Goal: Information Seeking & Learning: Learn about a topic

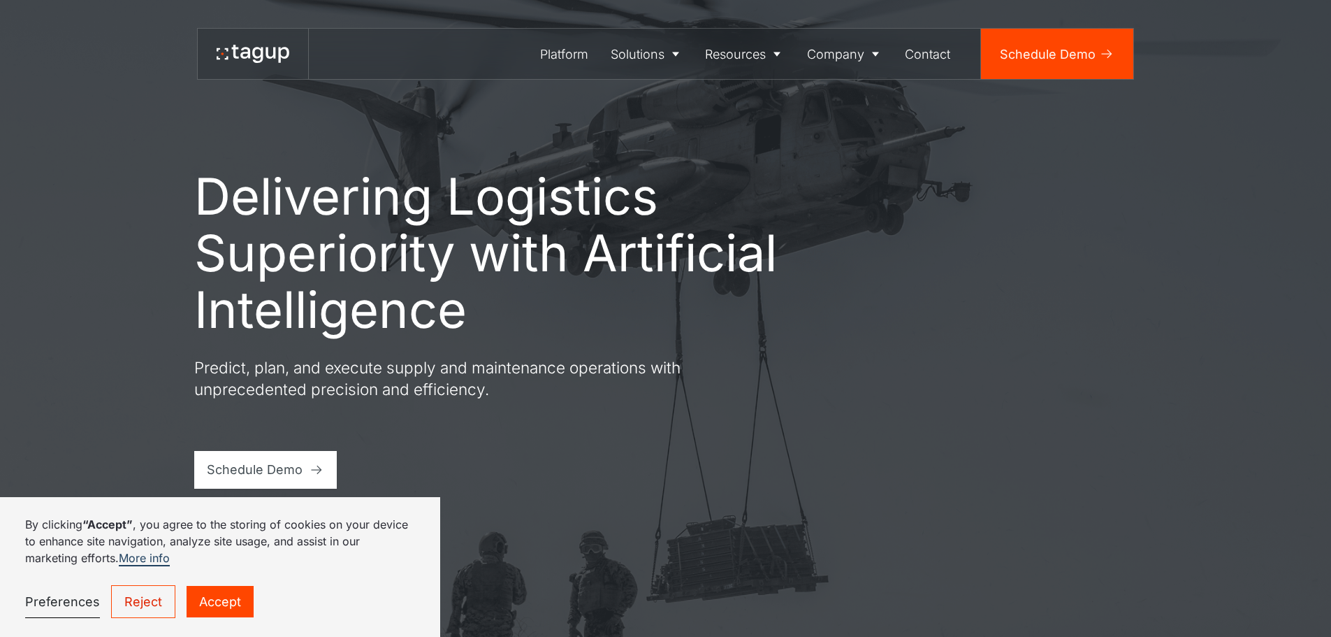
click at [201, 600] on link "Accept" at bounding box center [220, 601] width 67 height 31
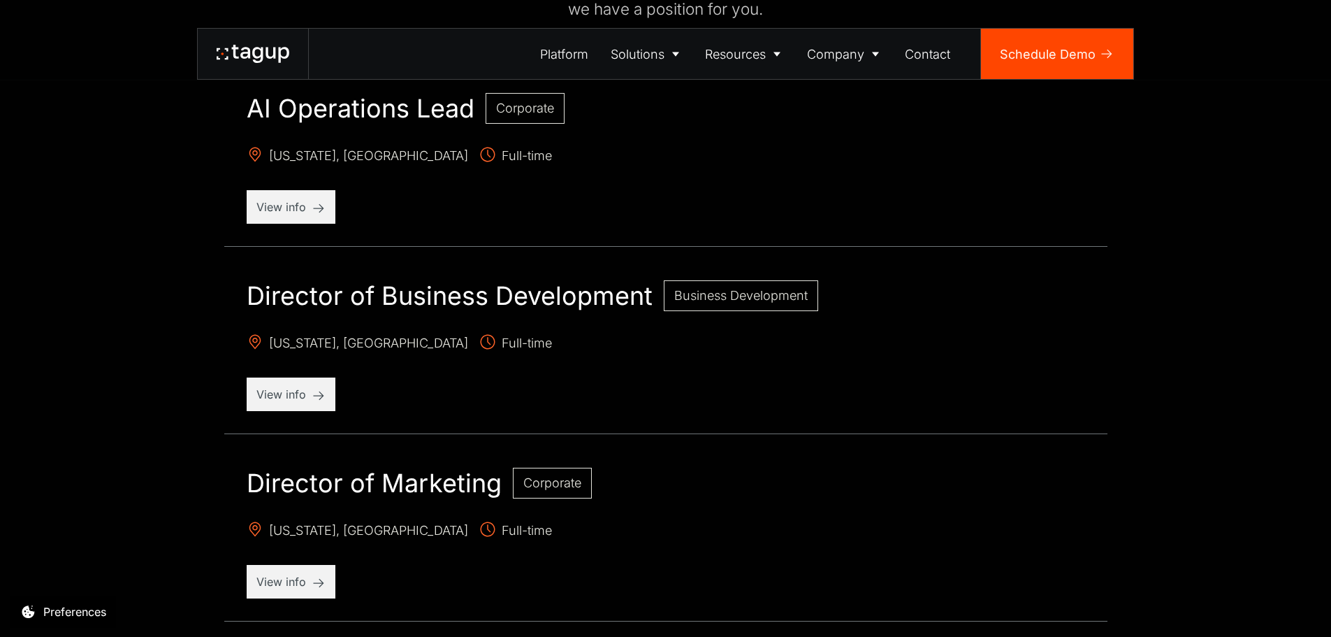
scroll to position [669, 0]
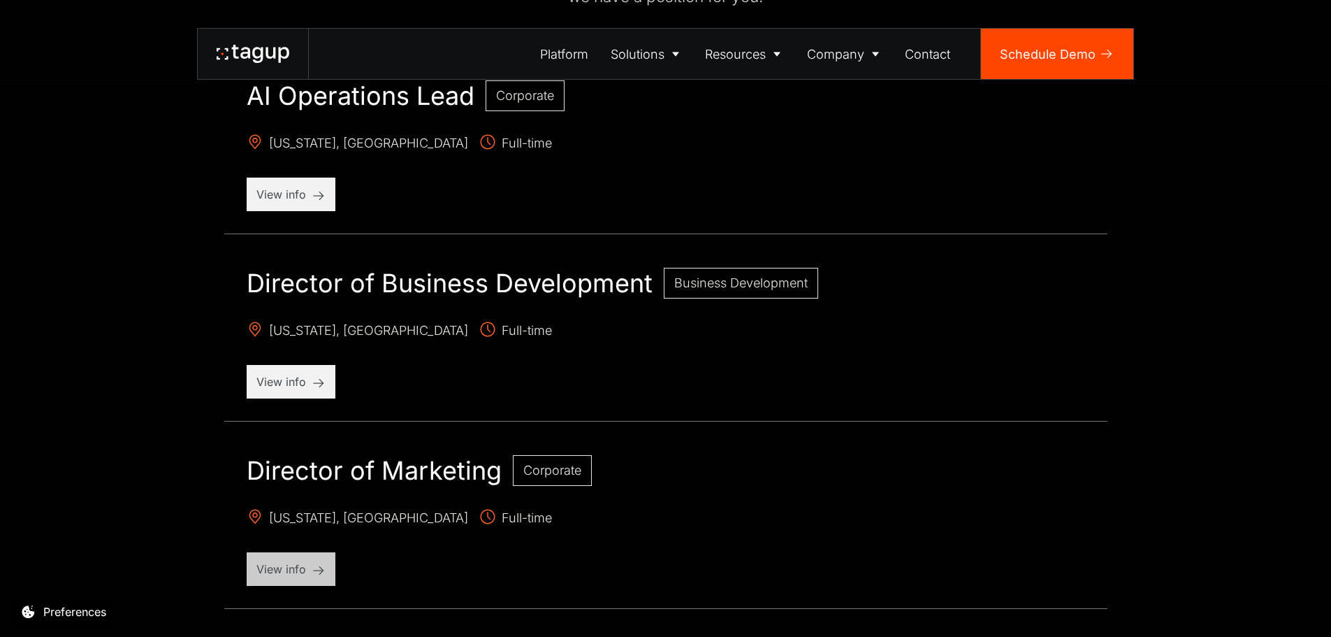
click at [303, 567] on p "View info" at bounding box center [290, 568] width 69 height 17
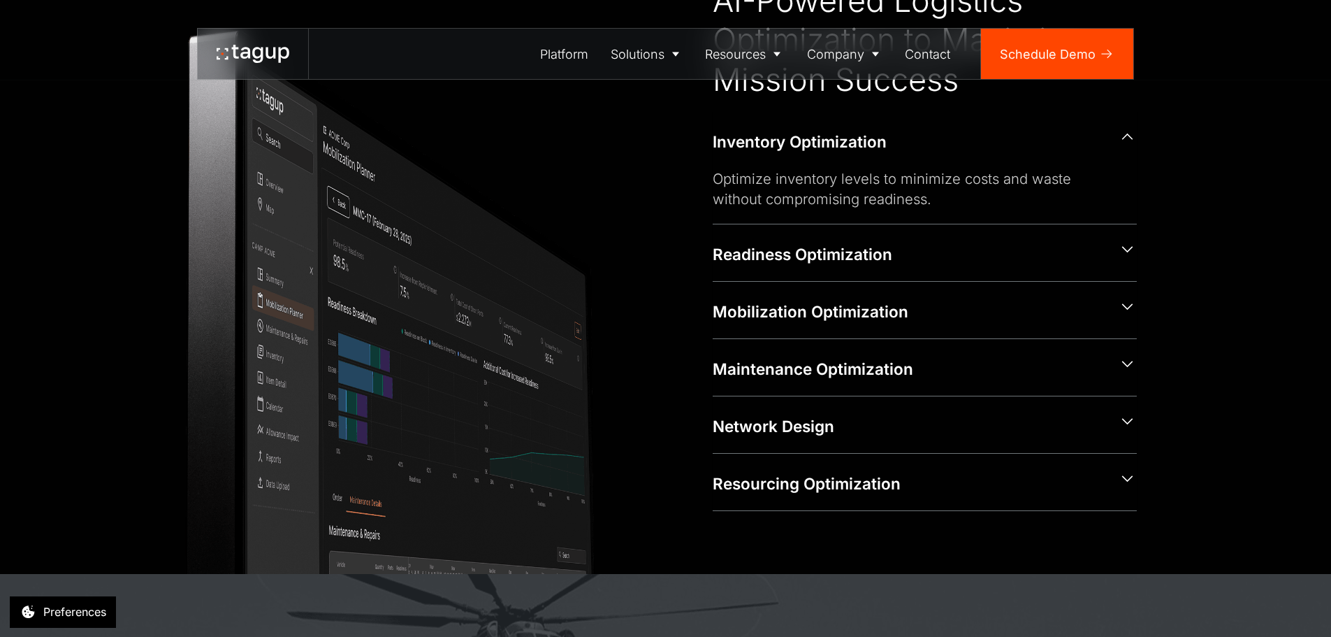
scroll to position [755, 0]
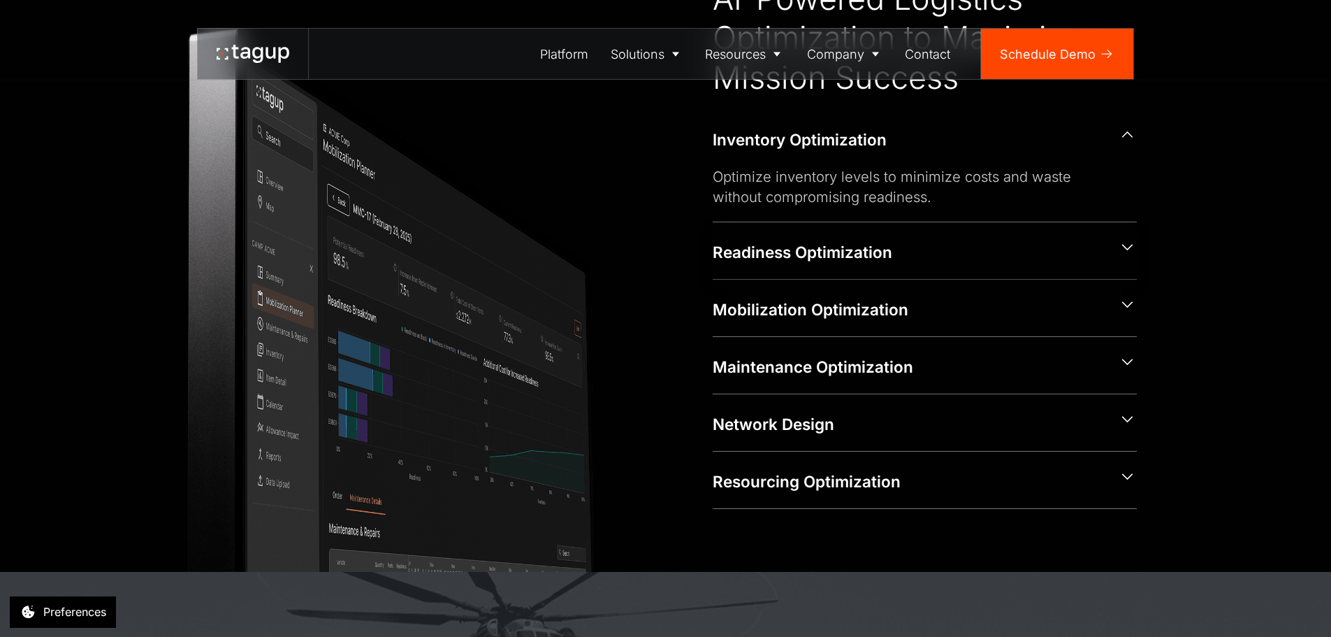
click at [969, 238] on div "Readiness Optimization" at bounding box center [909, 250] width 393 height 25
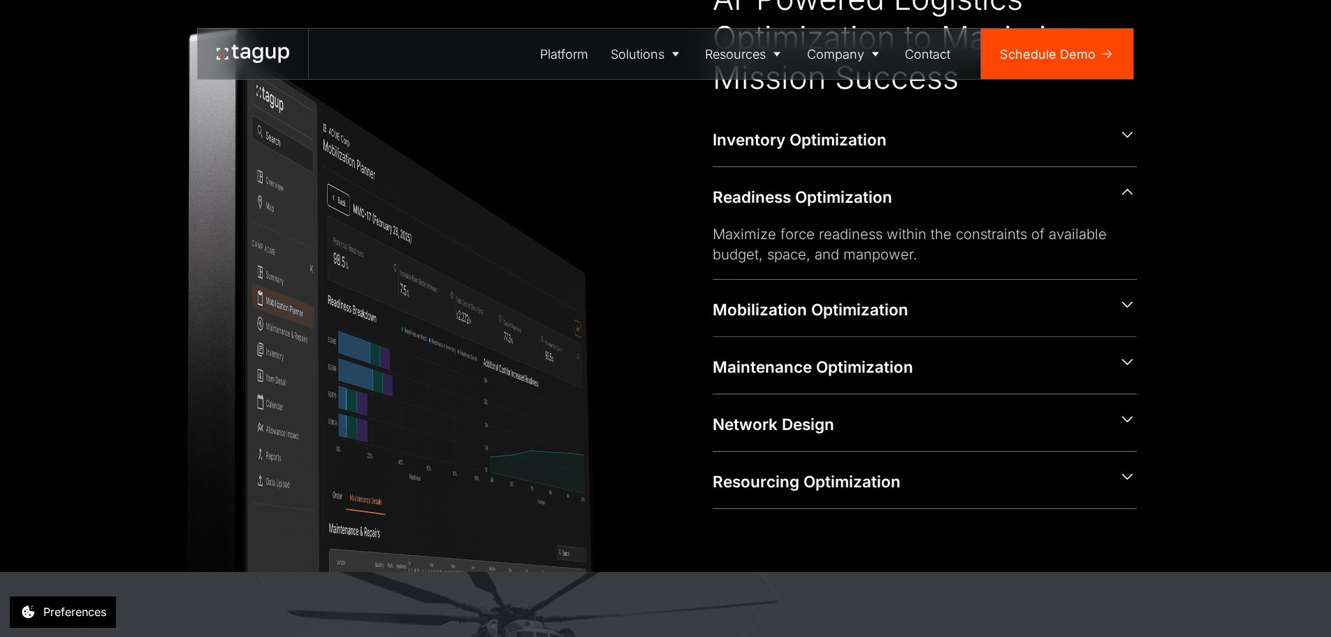
click at [951, 305] on div "Mobilization Optimization" at bounding box center [909, 309] width 393 height 22
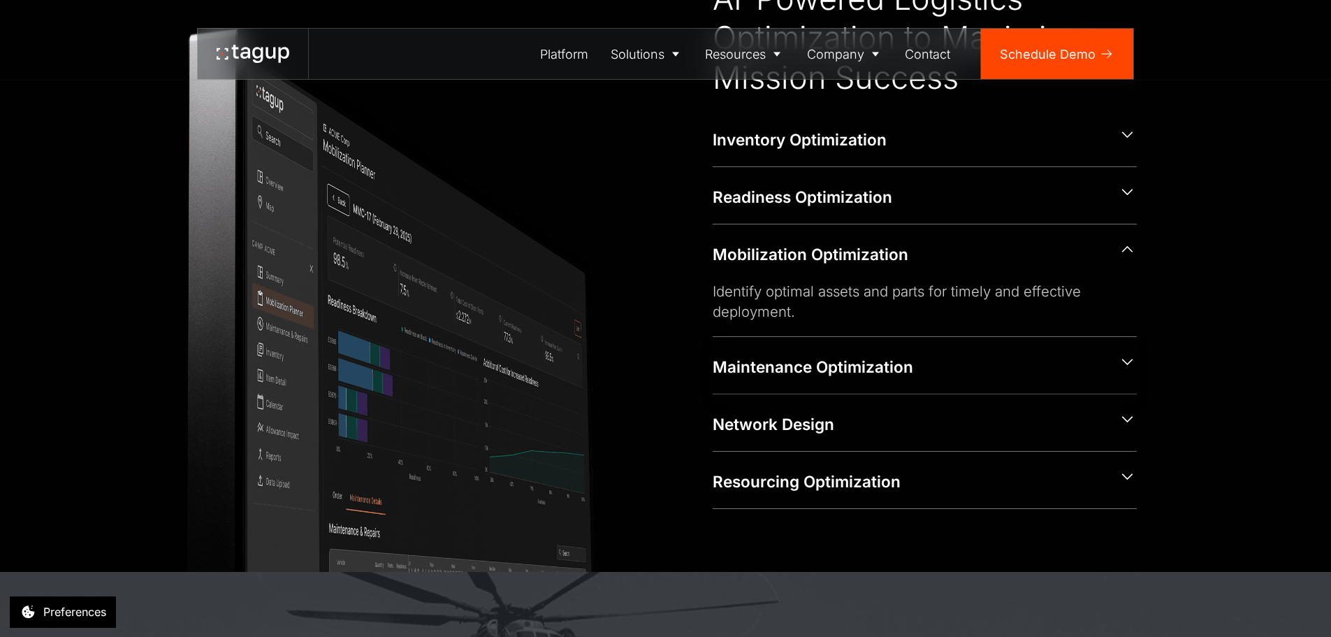
click at [846, 371] on div "Maintenance Optimization" at bounding box center [909, 367] width 393 height 22
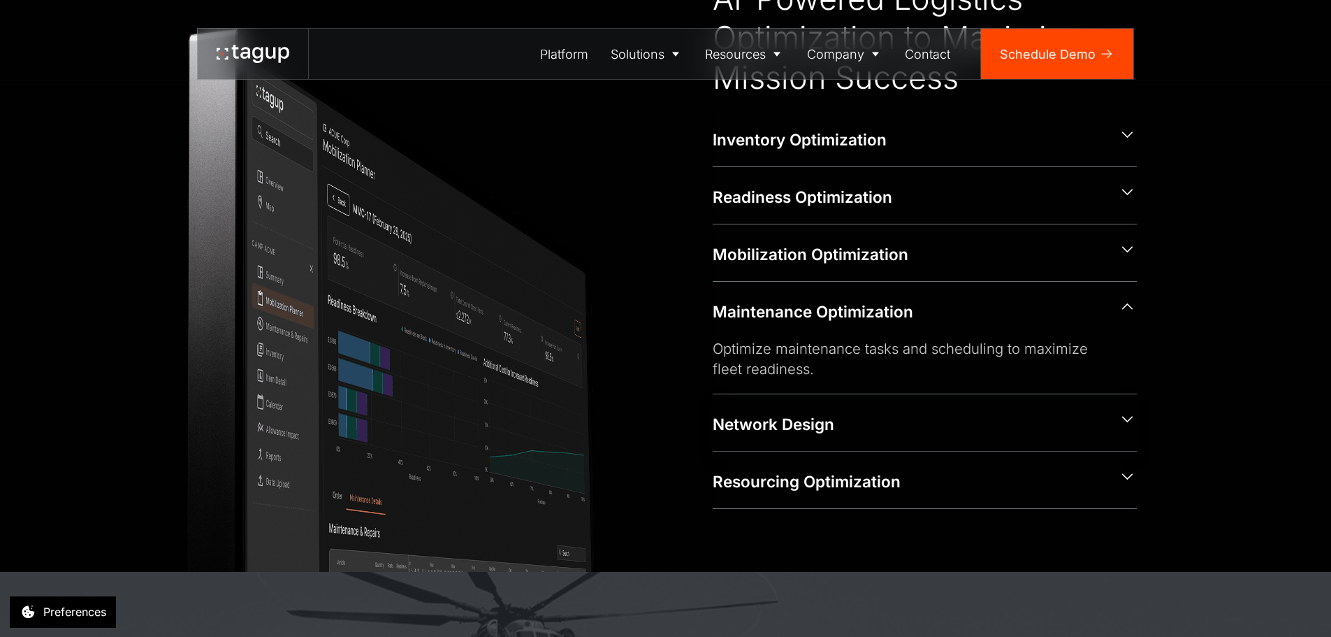
click at [813, 426] on div "Network Design" at bounding box center [909, 424] width 393 height 22
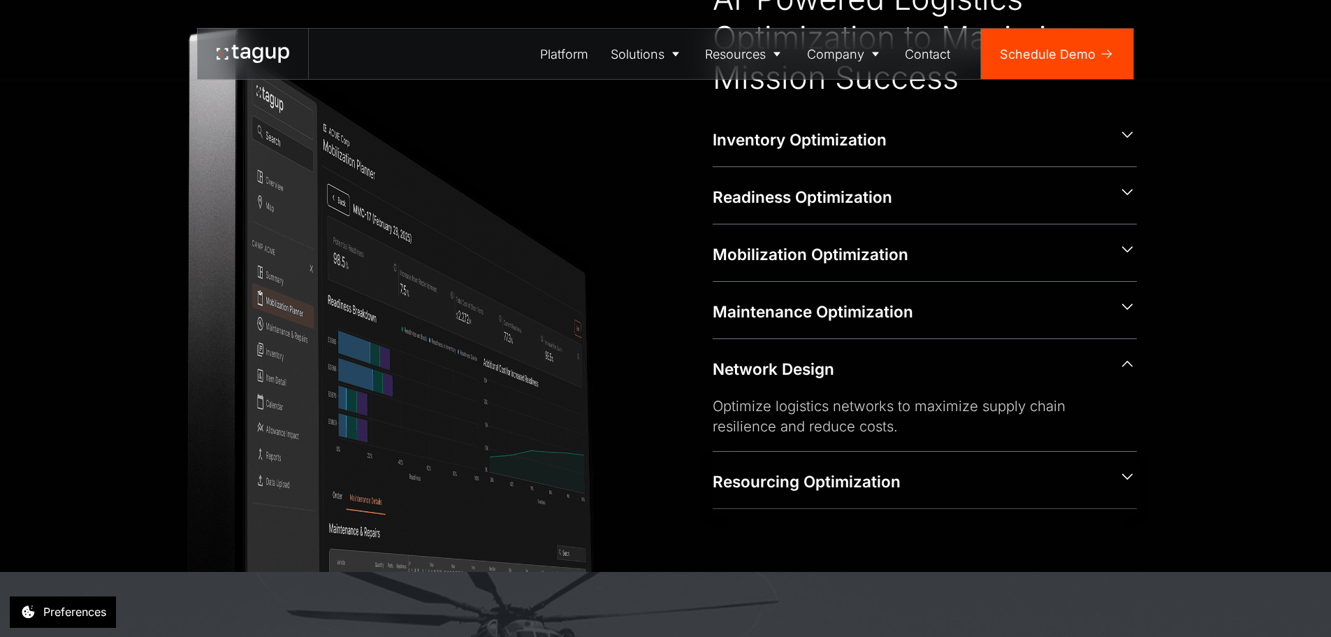
click at [808, 482] on div "Resourcing Optimization" at bounding box center [909, 481] width 393 height 22
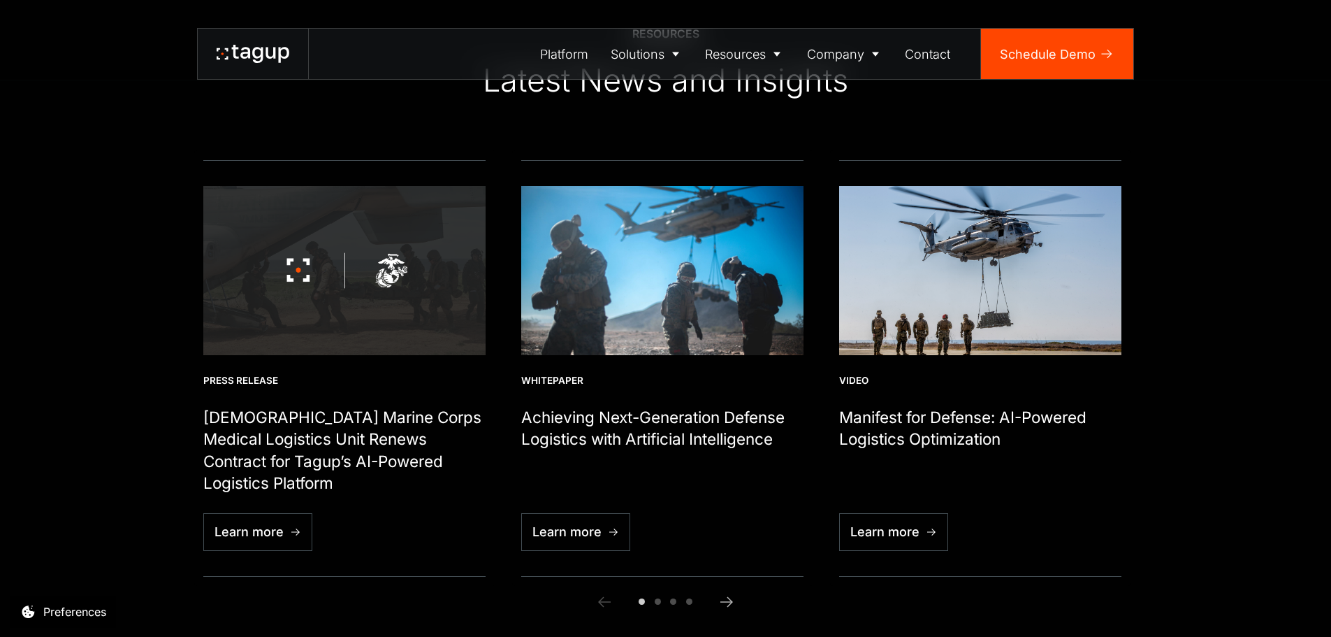
scroll to position [4479, 0]
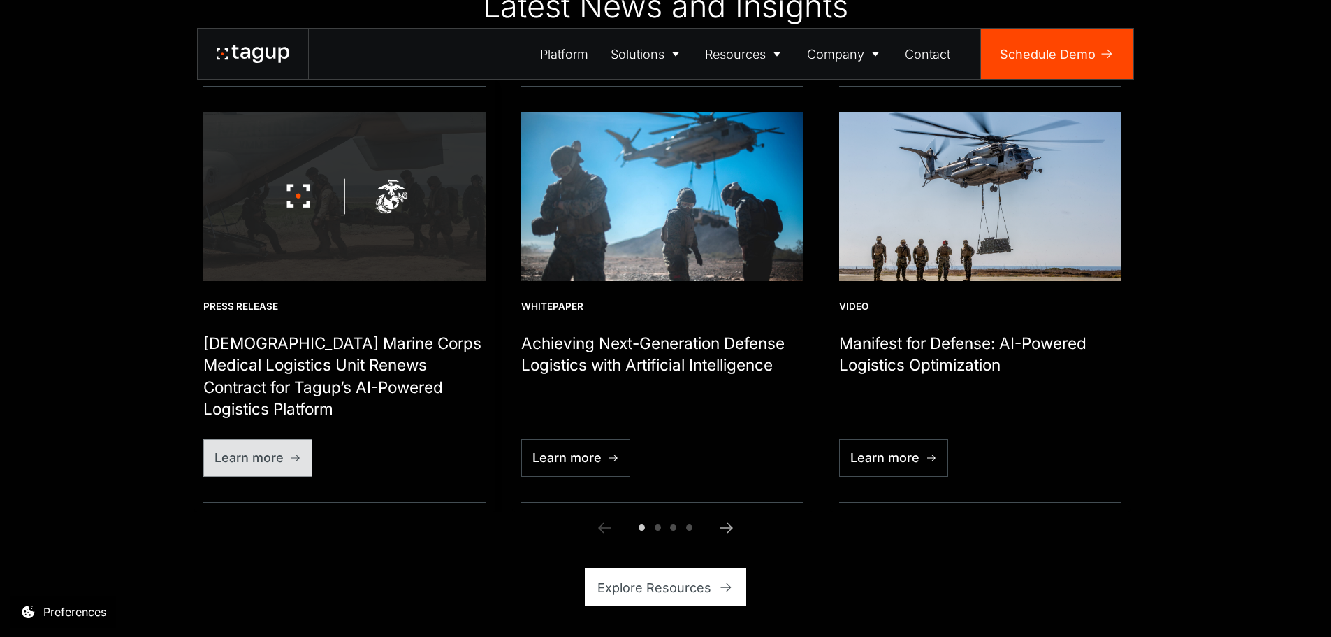
click at [292, 465] on link "Learn more" at bounding box center [257, 458] width 109 height 38
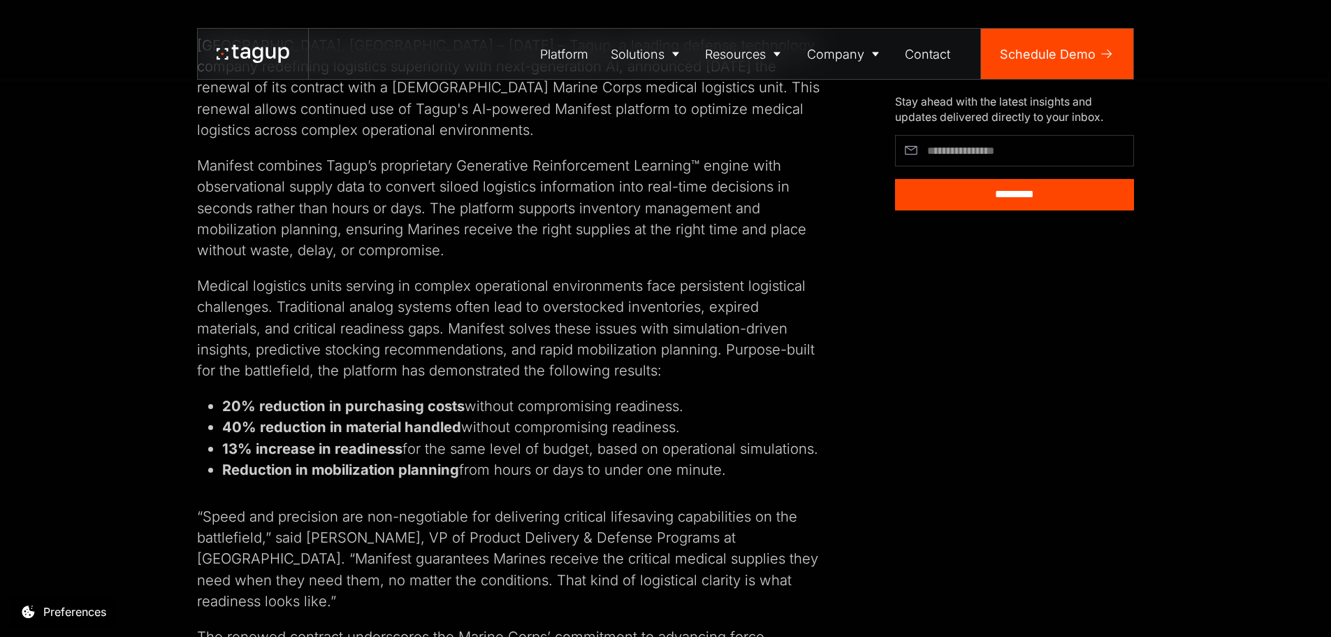
scroll to position [50, 0]
